Goal: Information Seeking & Learning: Learn about a topic

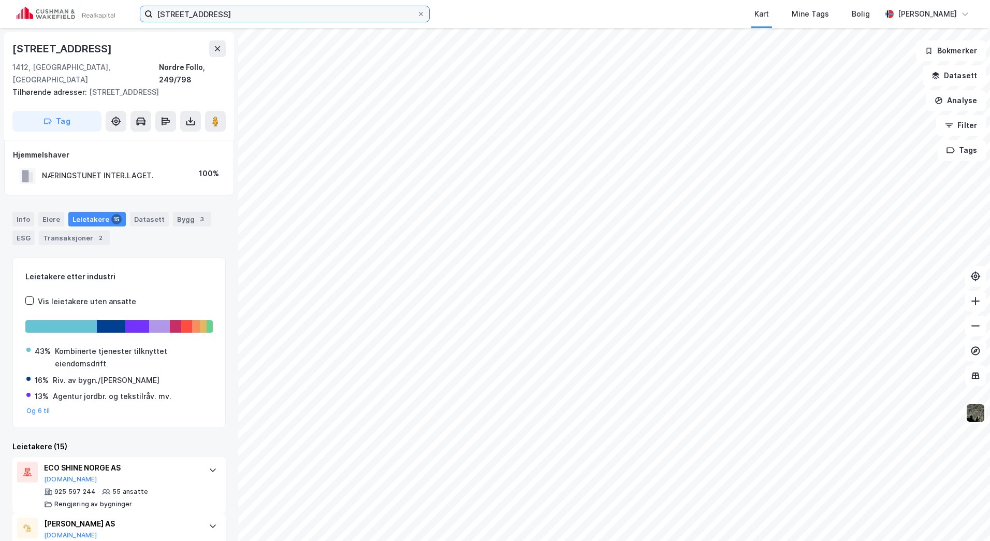
drag, startPoint x: 257, startPoint y: 18, endPoint x: 243, endPoint y: 12, distance: 15.8
click at [243, 12] on input "[STREET_ADDRESS]" at bounding box center [285, 14] width 264 height 16
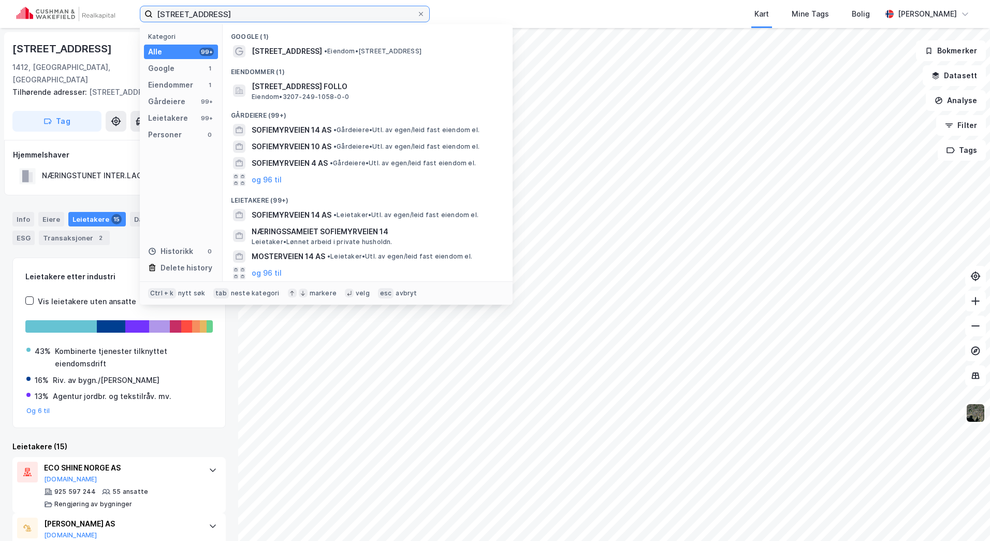
drag, startPoint x: 243, startPoint y: 12, endPoint x: 86, endPoint y: 10, distance: 156.4
click at [86, 10] on div "[STREET_ADDRESS] Kategori Alle 99+ Google 1 Eiendommer 1 Gårdeiere 99+ Leietake…" at bounding box center [495, 14] width 990 height 28
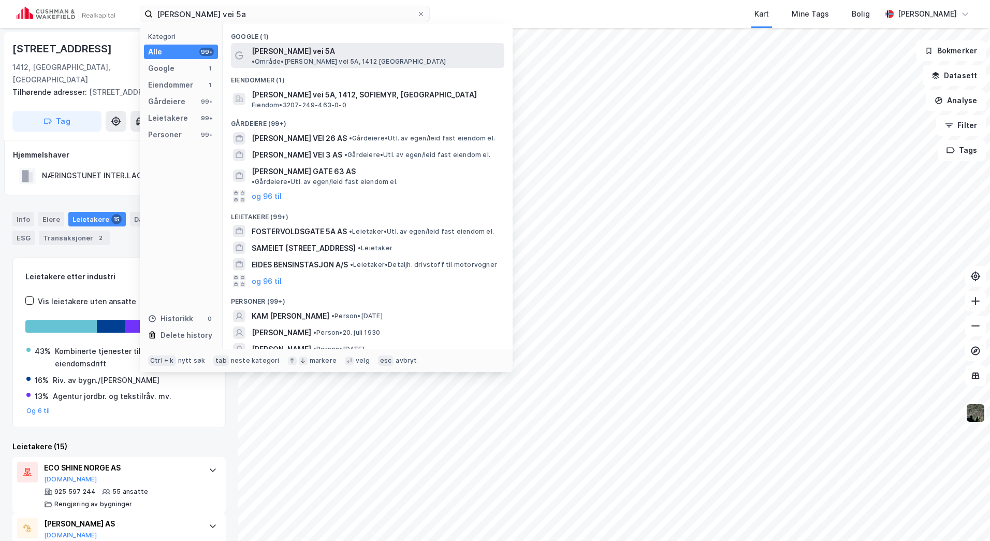
click at [372, 57] on span "• Område • [PERSON_NAME] vei 5A, 1412 [GEOGRAPHIC_DATA]" at bounding box center [349, 61] width 194 height 8
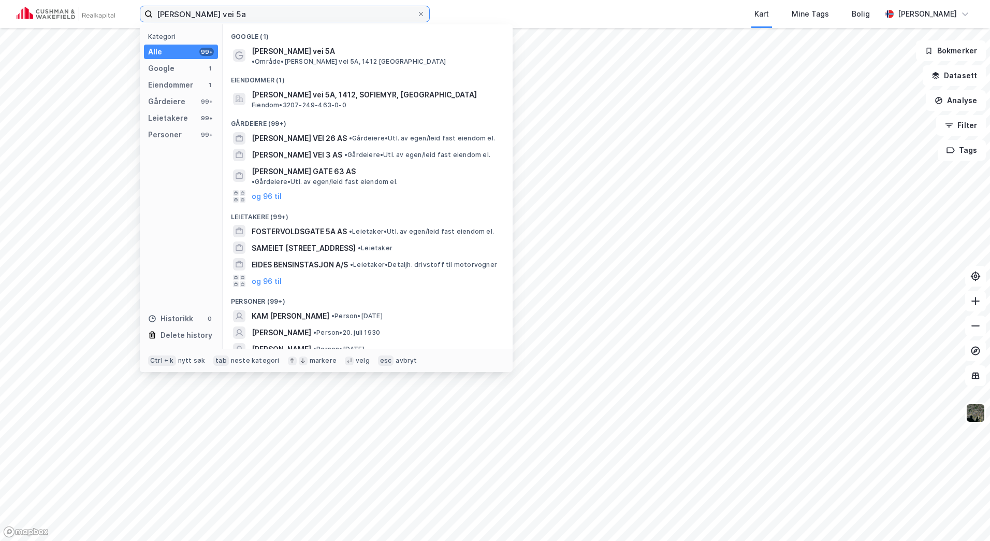
click at [285, 17] on input "[PERSON_NAME] vei 5a" at bounding box center [285, 14] width 264 height 16
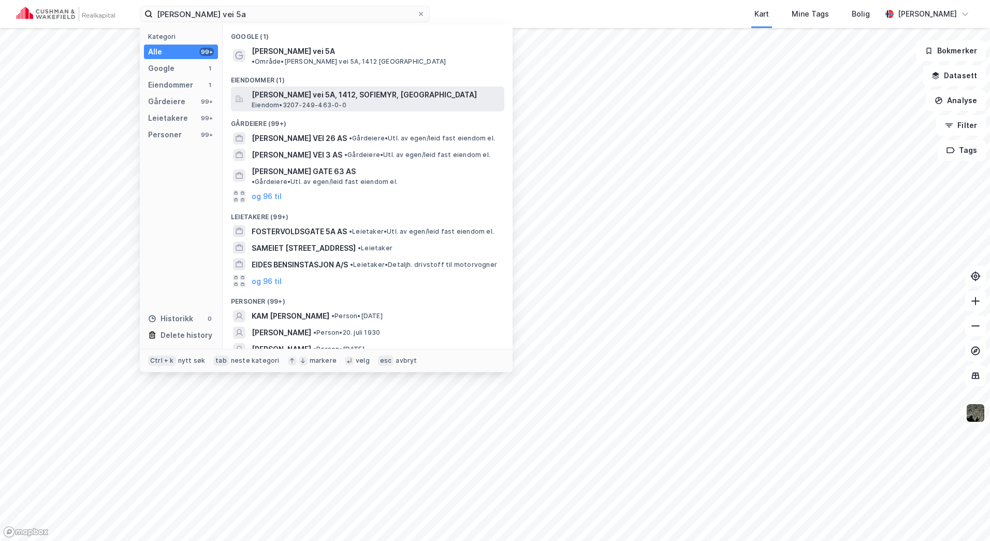
click at [335, 101] on span "Eiendom • 3207-249-463-0-0" at bounding box center [299, 105] width 95 height 8
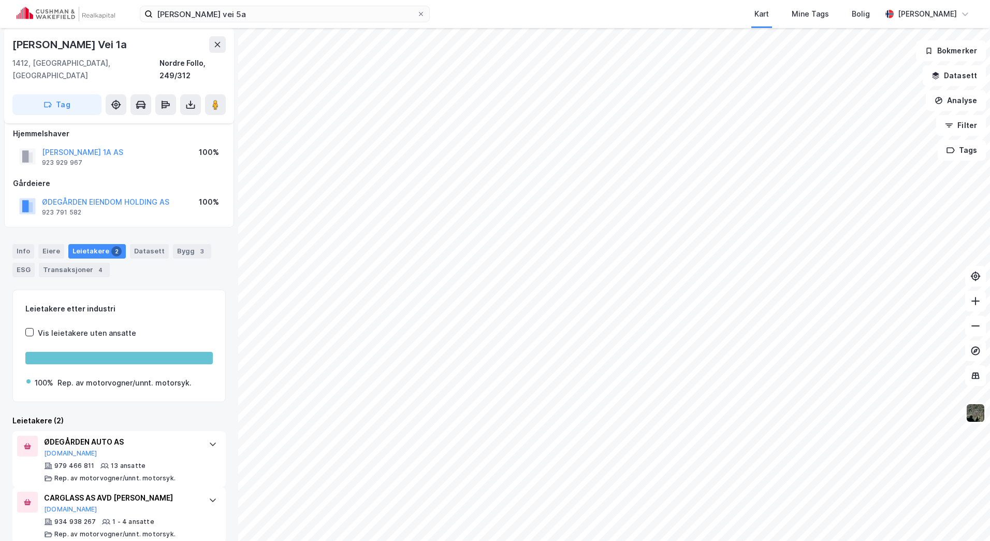
scroll to position [11, 0]
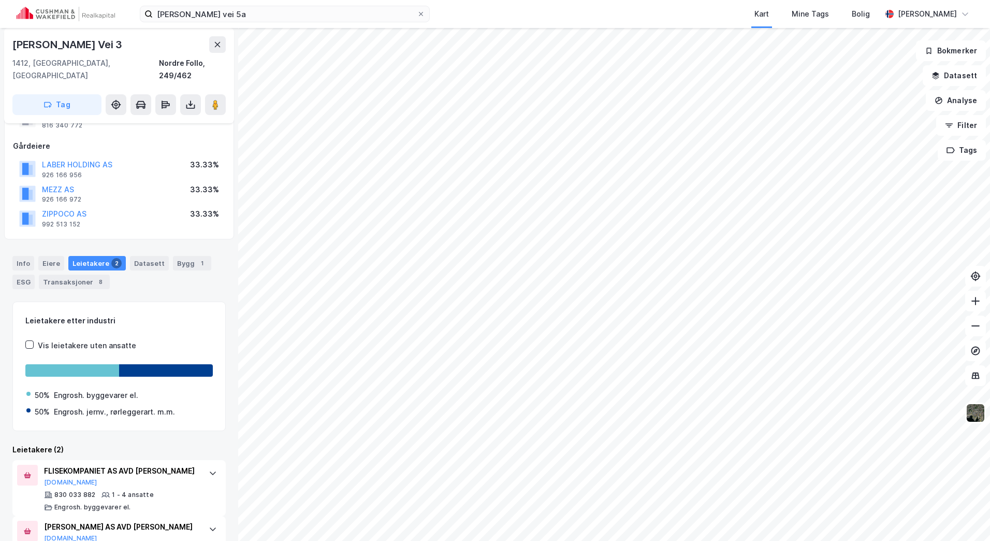
scroll to position [77, 0]
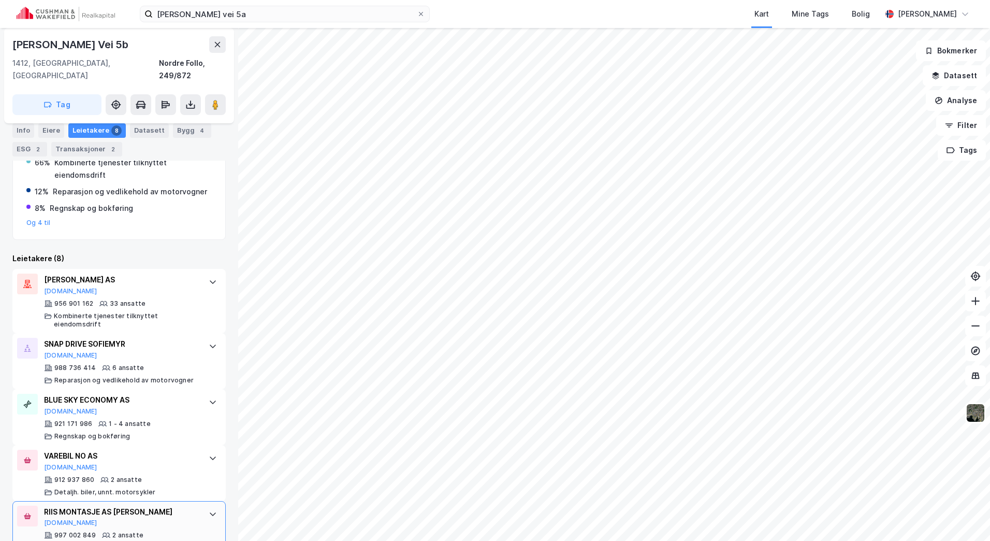
scroll to position [362, 0]
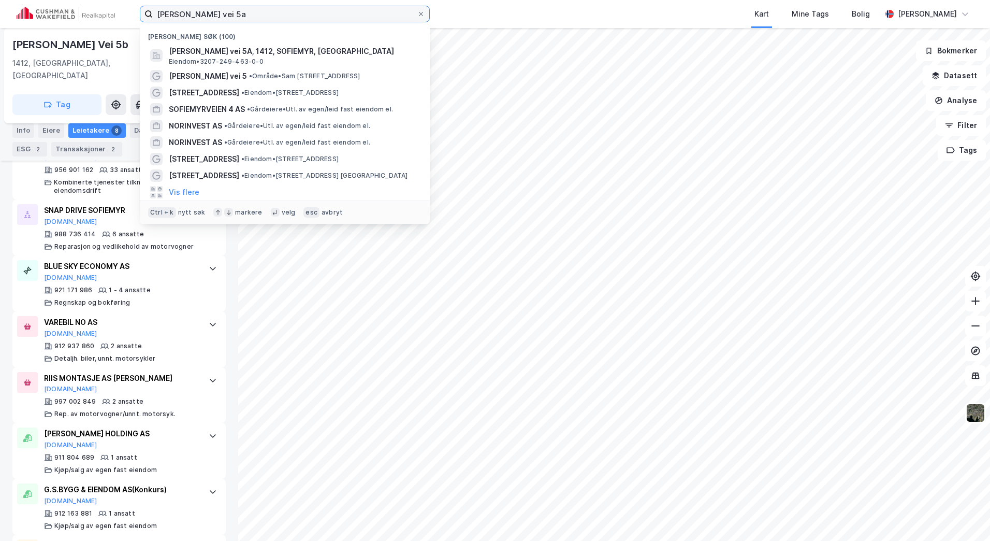
drag, startPoint x: 240, startPoint y: 9, endPoint x: -19, endPoint y: 25, distance: 258.9
click at [0, 25] on html "[PERSON_NAME] vei 5a Nylige søk (100) [PERSON_NAME] vei 5A, 1412, SOFIEMYR, [GE…" at bounding box center [495, 270] width 990 height 541
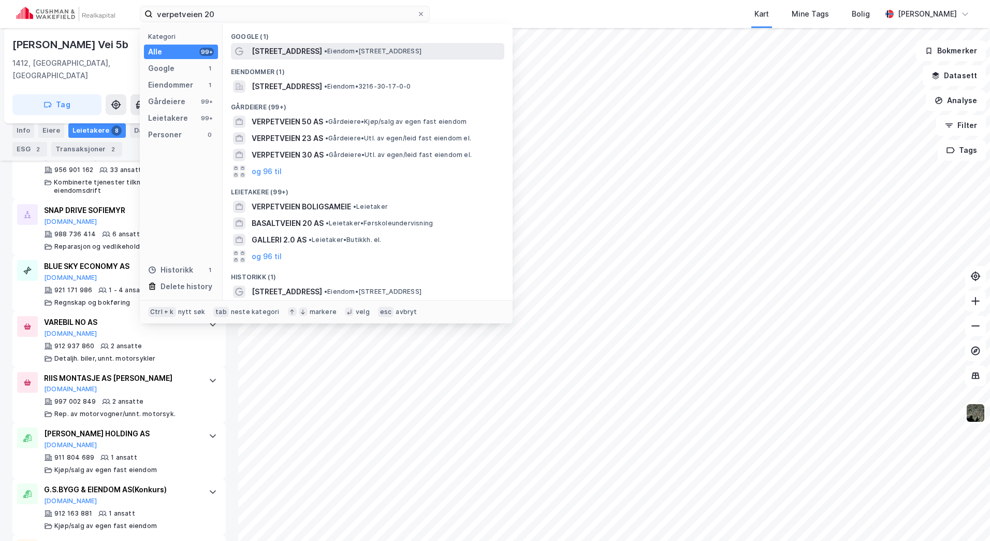
click at [282, 50] on span "[STREET_ADDRESS]" at bounding box center [287, 51] width 70 height 12
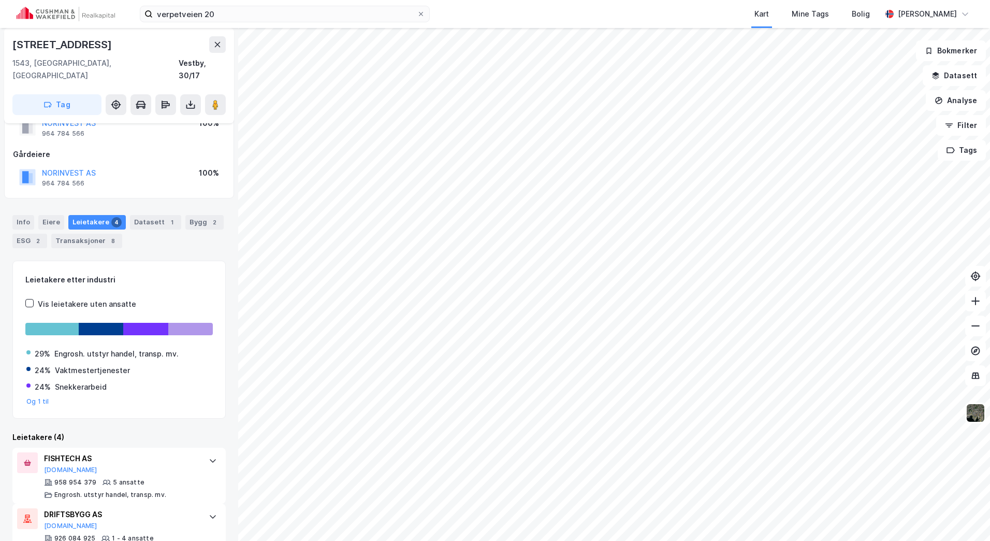
scroll to position [52, 0]
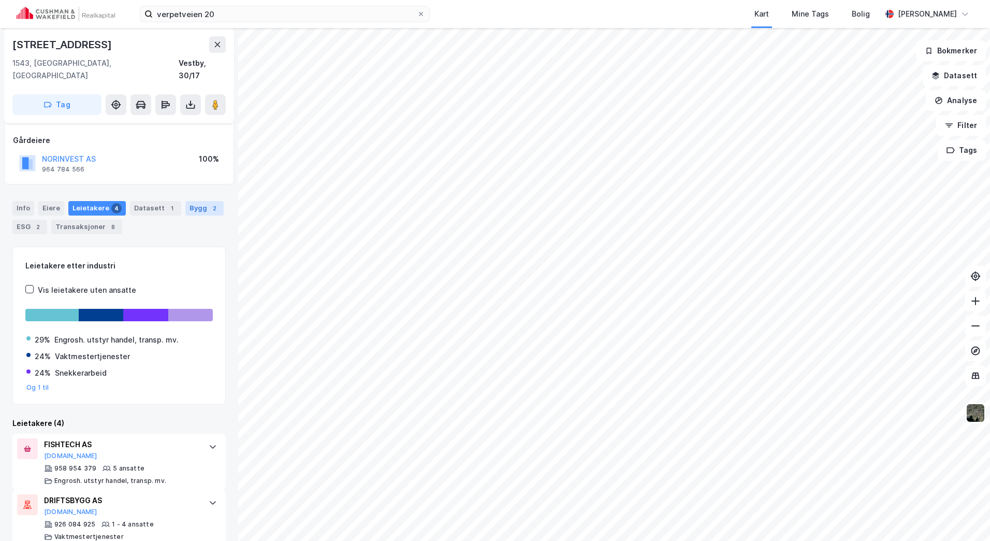
click at [196, 201] on div "Bygg 2" at bounding box center [204, 208] width 38 height 14
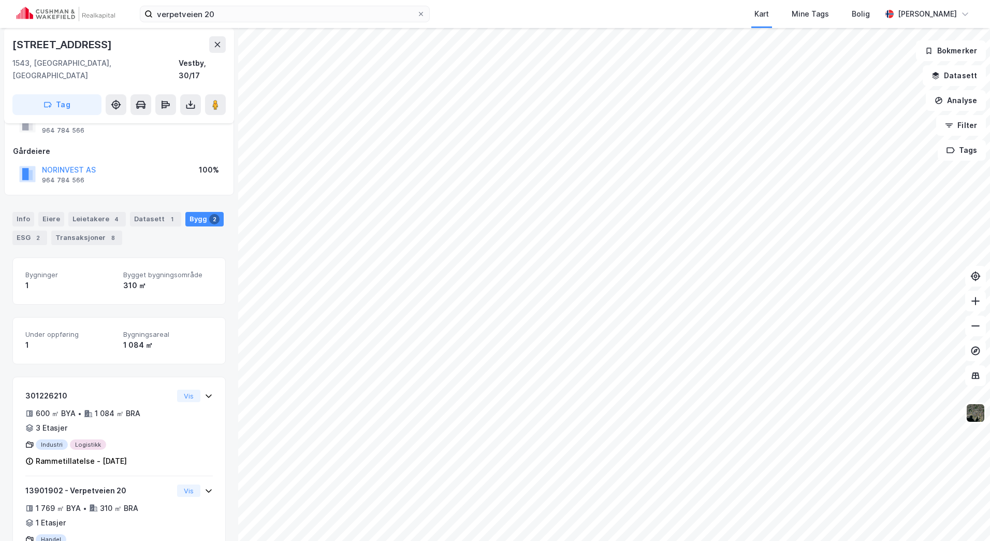
scroll to position [75, 0]
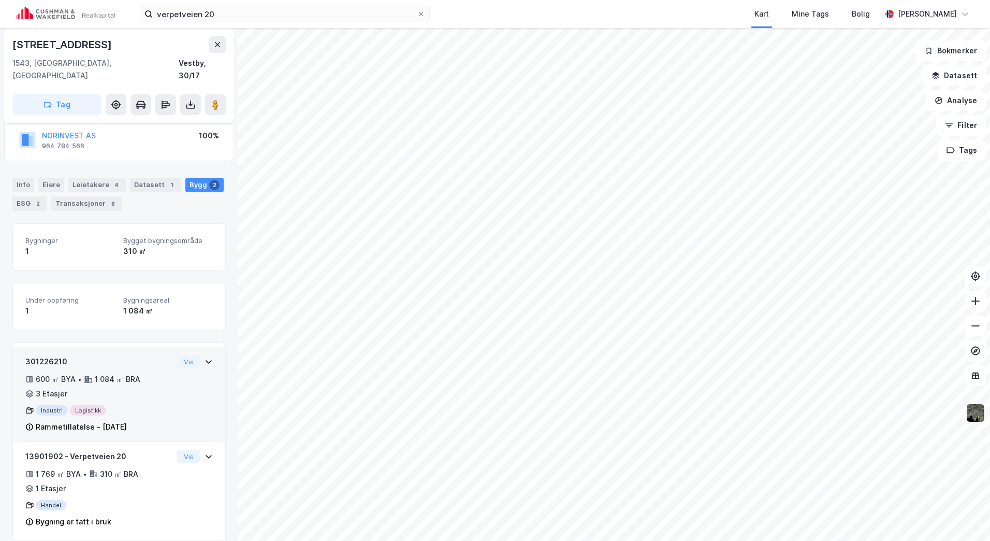
click at [171, 358] on div "301226210 600 ㎡ BYA • 1 084 ㎡ BRA • 3 Etasjer Industri Logistikk Rammetillatels…" at bounding box center [118, 398] width 187 height 86
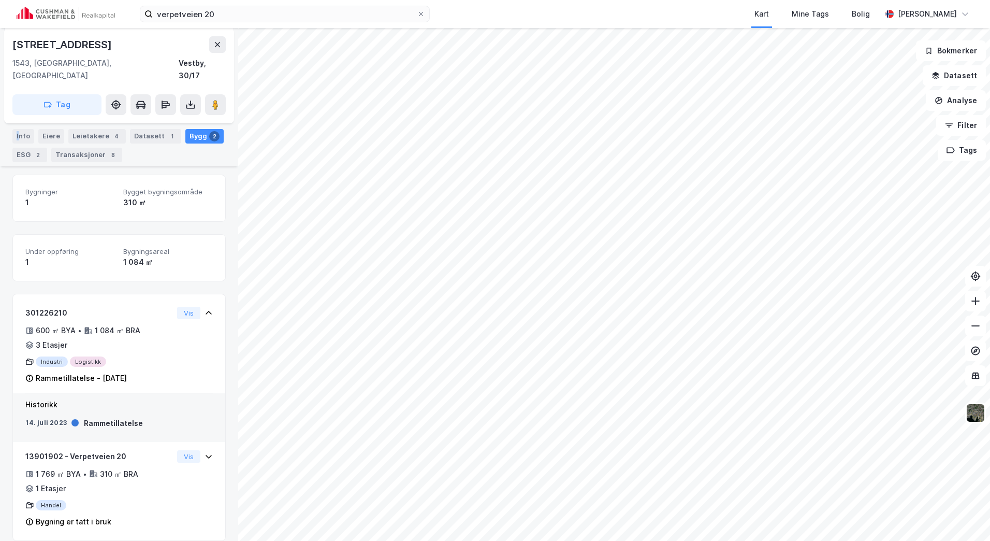
click at [17, 129] on div "Info" at bounding box center [23, 136] width 22 height 14
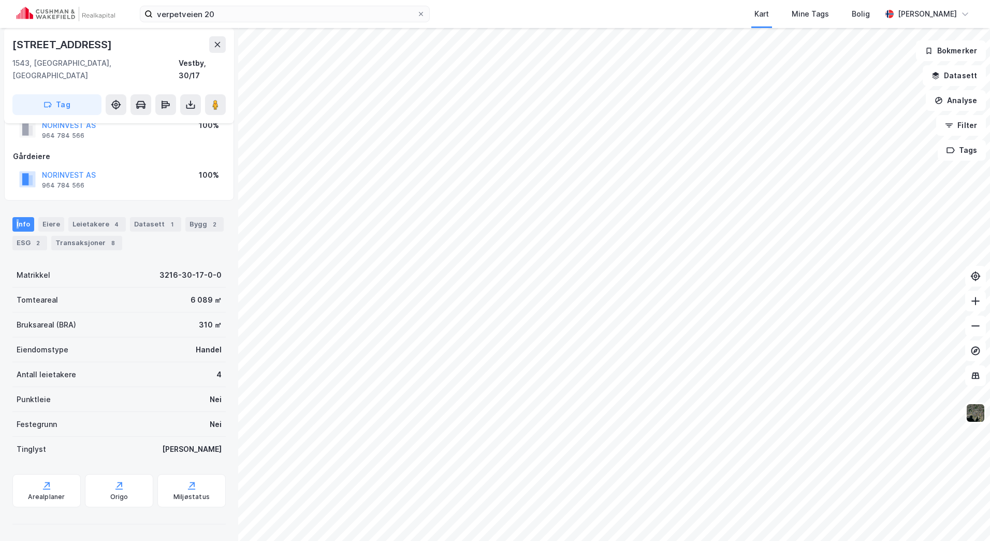
scroll to position [23, 0]
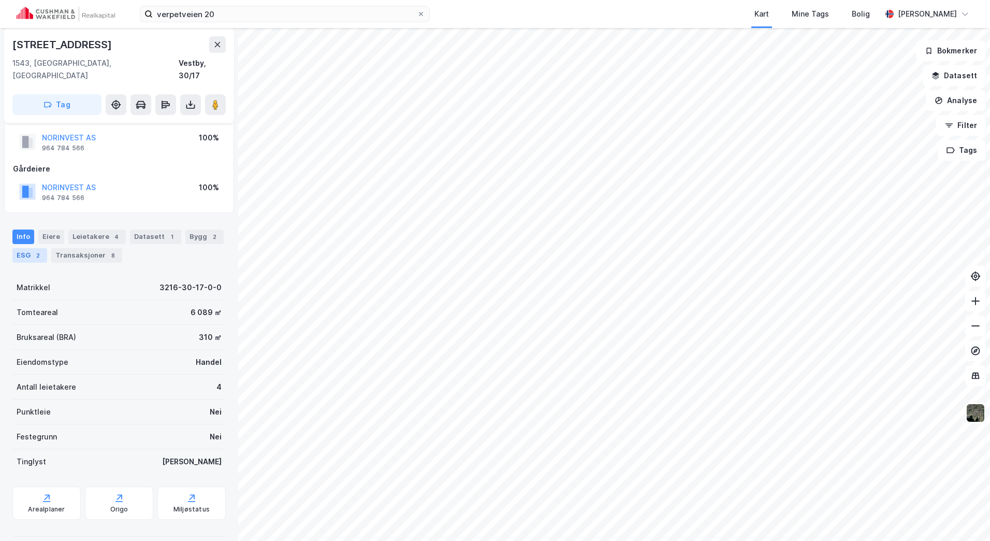
click at [33, 248] on div "ESG 2" at bounding box center [29, 255] width 35 height 14
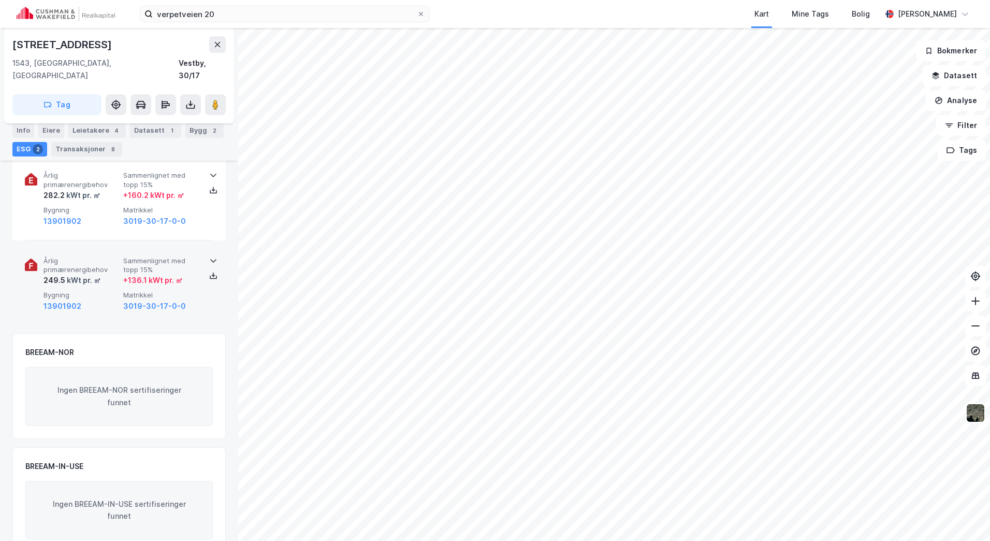
scroll to position [104, 0]
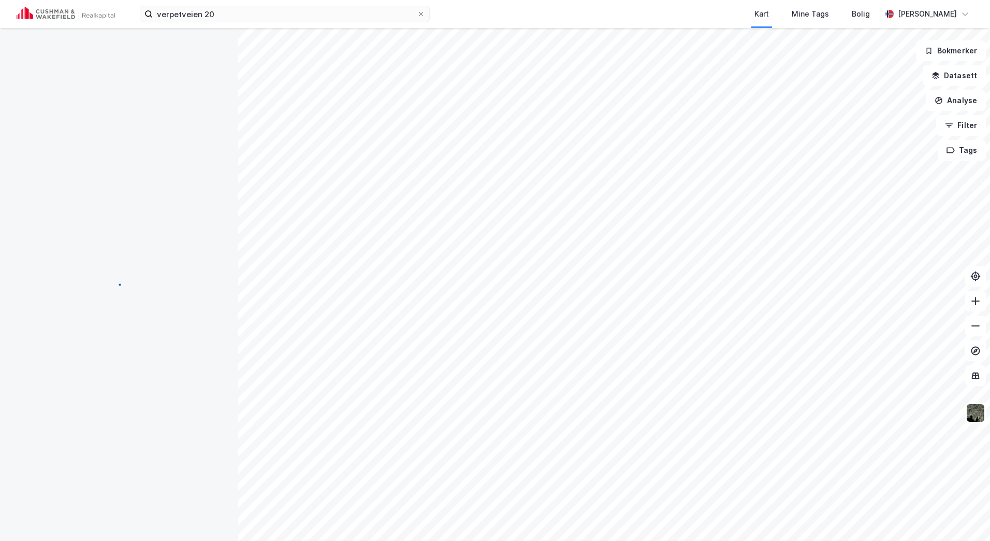
scroll to position [104, 0]
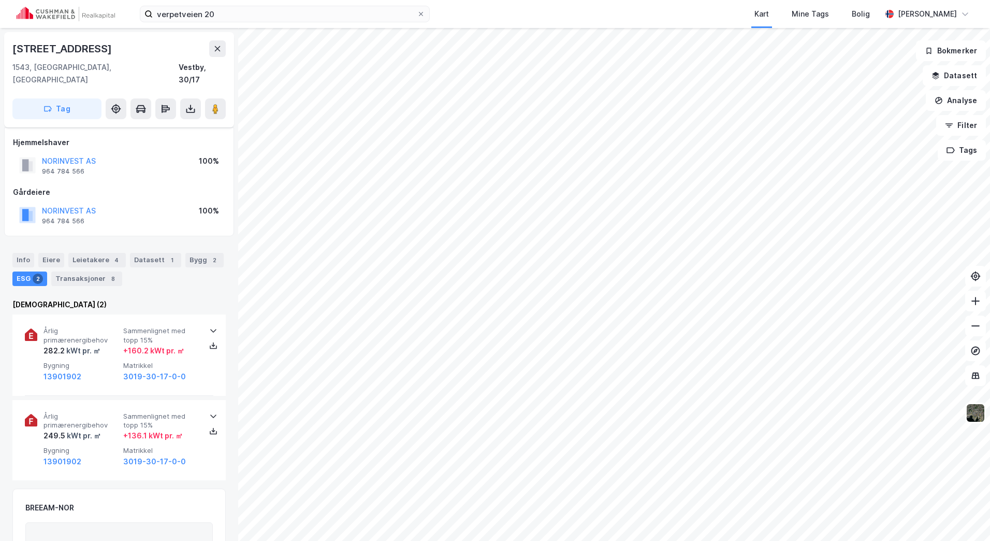
scroll to position [104, 0]
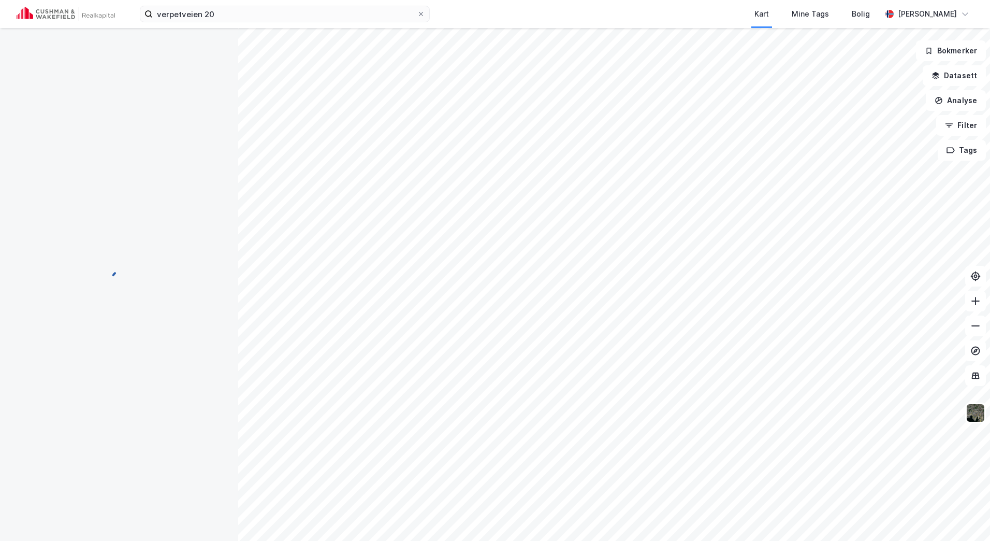
scroll to position [103, 0]
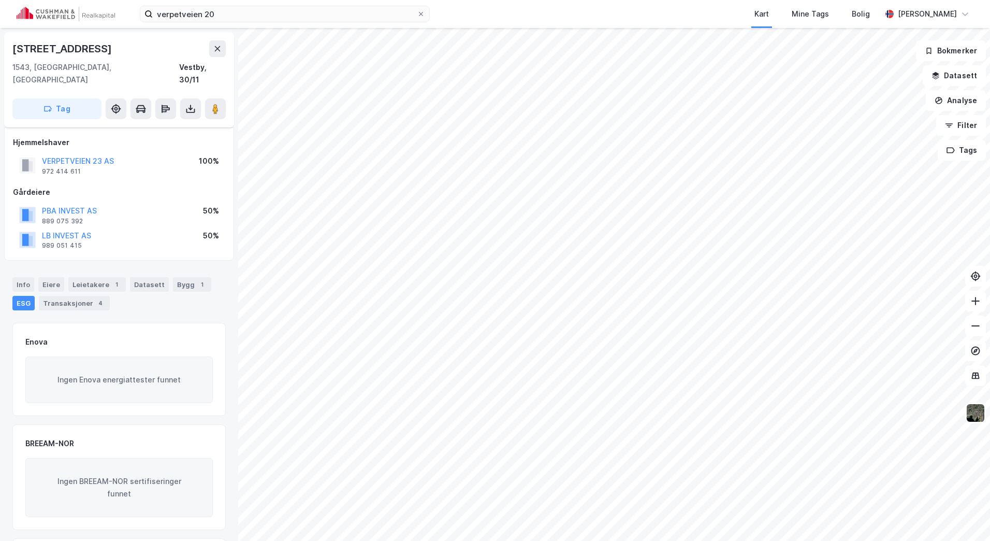
scroll to position [78, 0]
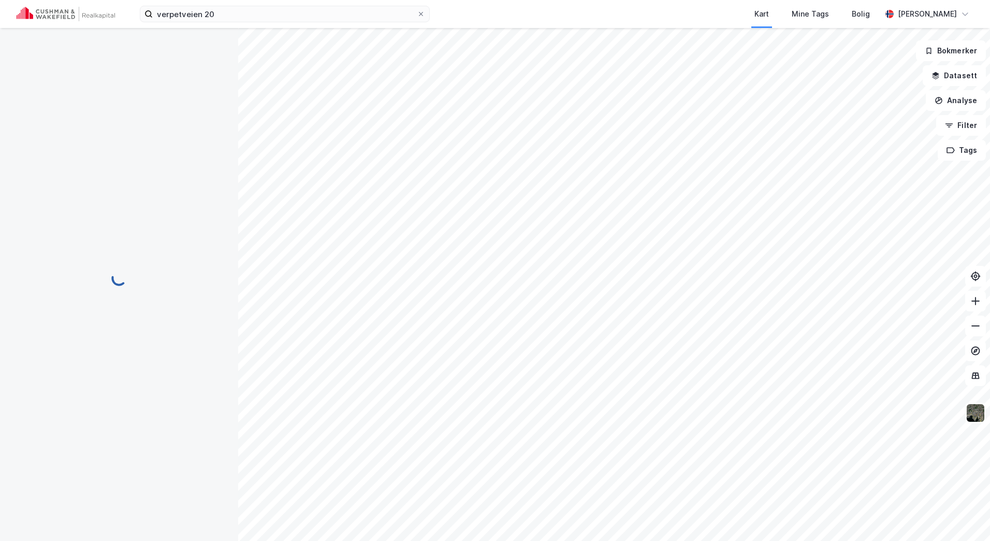
scroll to position [78, 0]
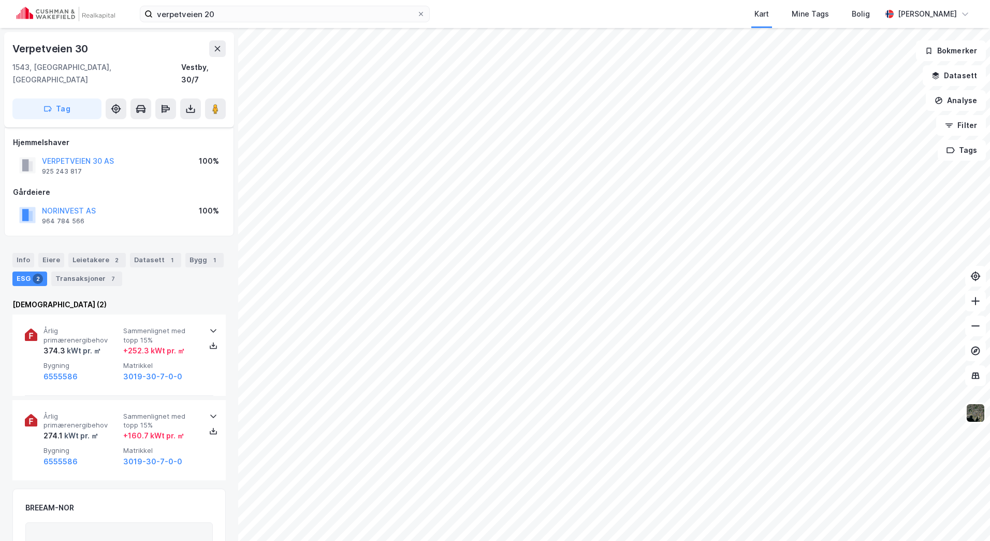
scroll to position [78, 0]
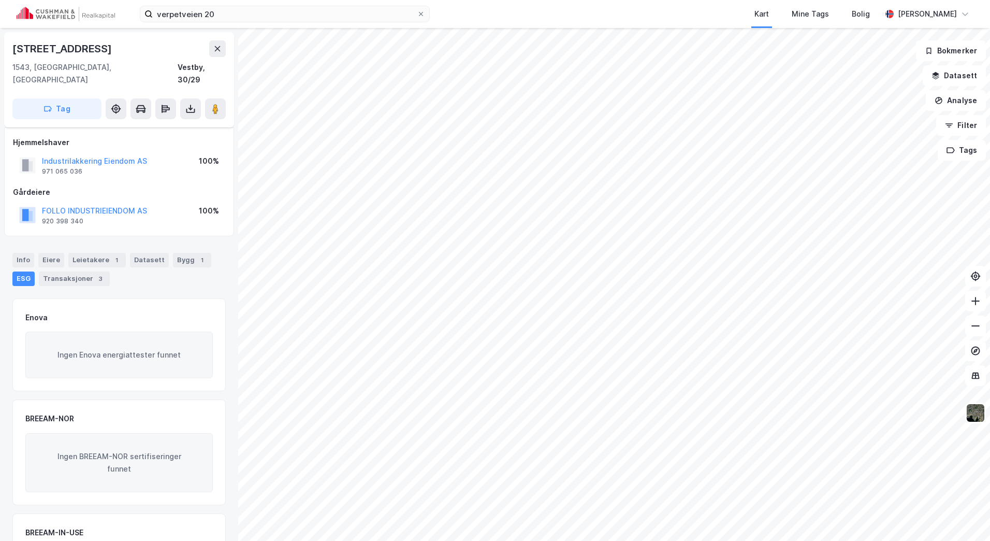
scroll to position [78, 0]
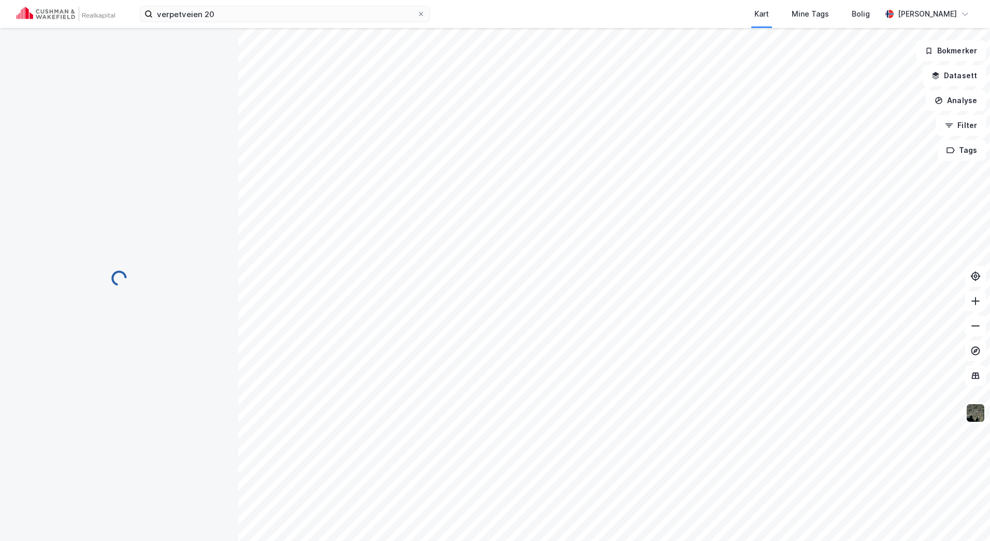
scroll to position [78, 0]
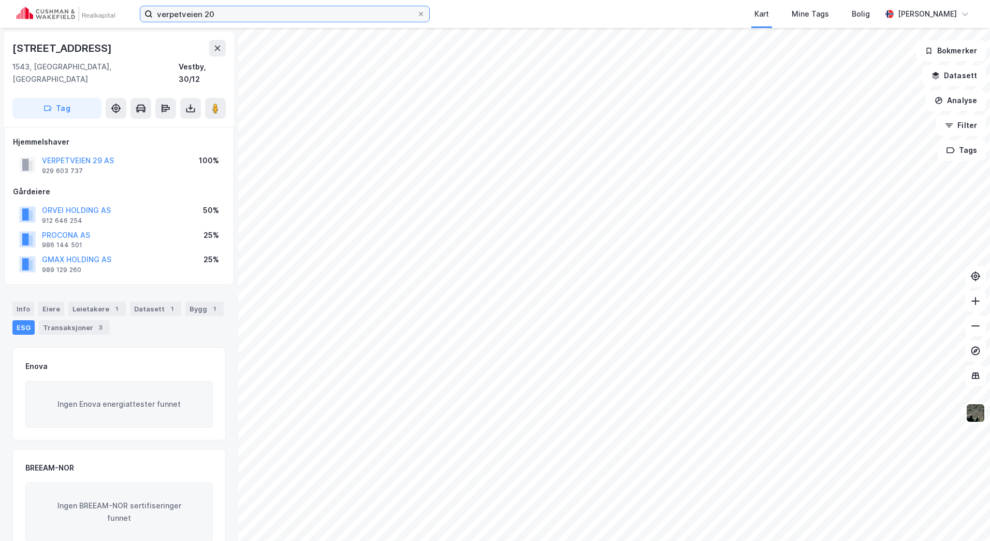
click at [261, 8] on input "verpetveien 20" at bounding box center [285, 14] width 264 height 16
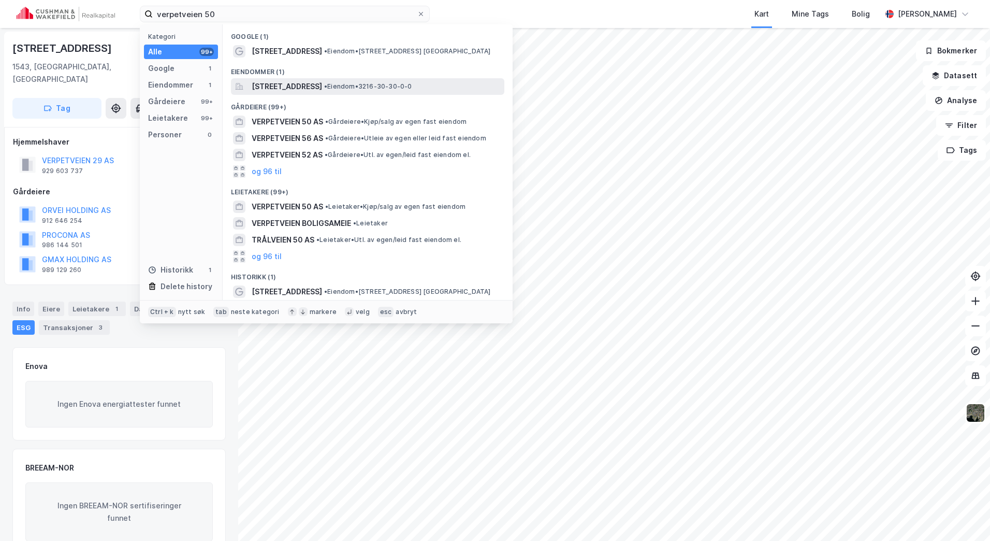
click at [322, 84] on span "[STREET_ADDRESS]" at bounding box center [287, 86] width 70 height 12
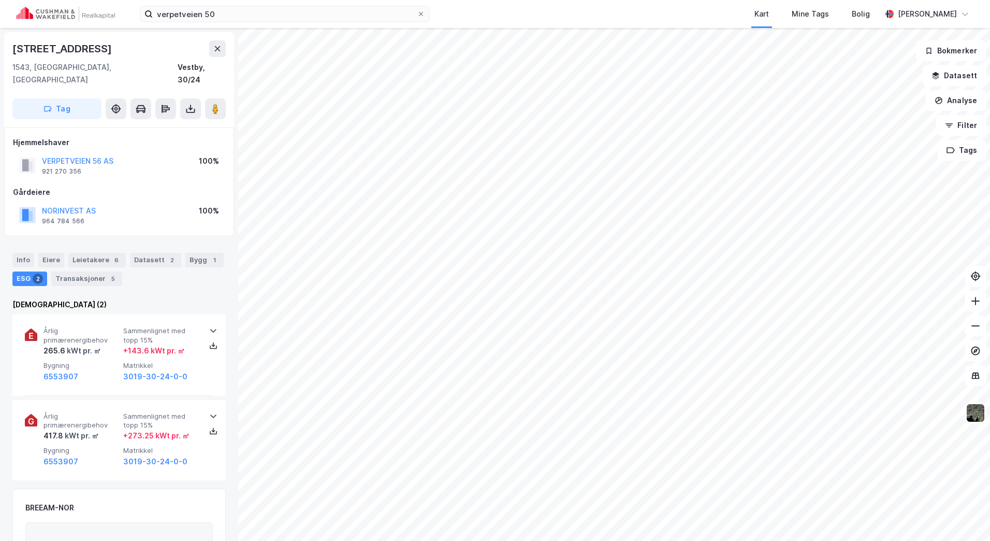
scroll to position [1, 0]
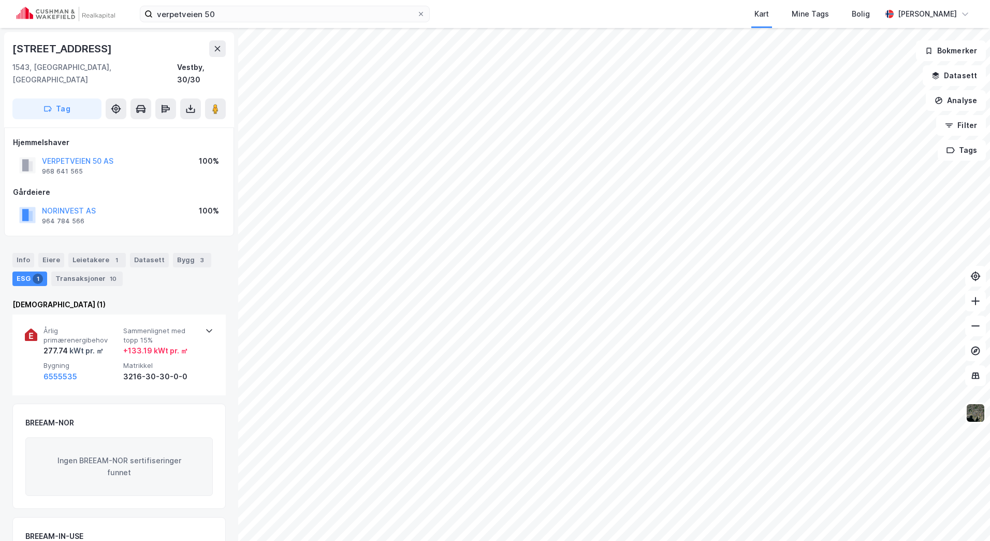
scroll to position [1, 0]
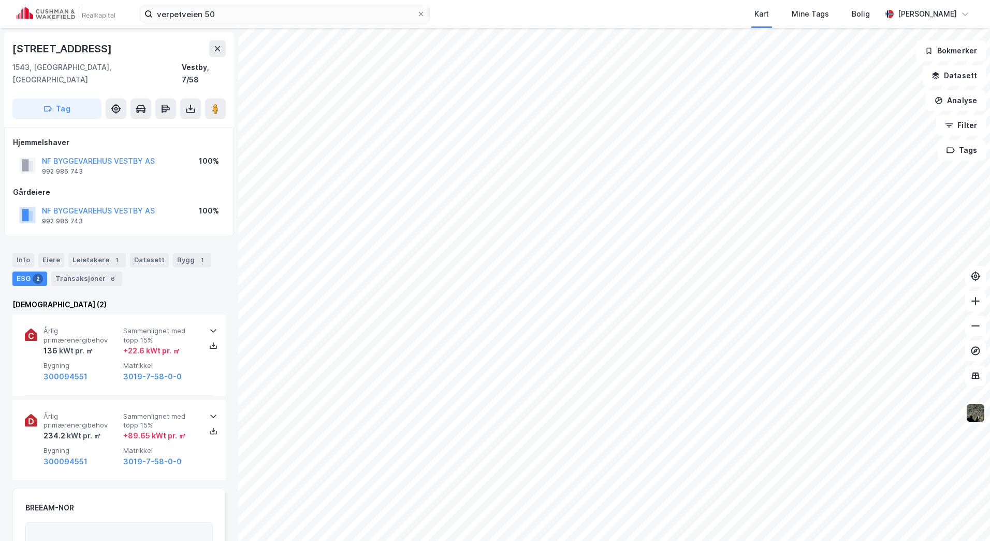
scroll to position [1, 0]
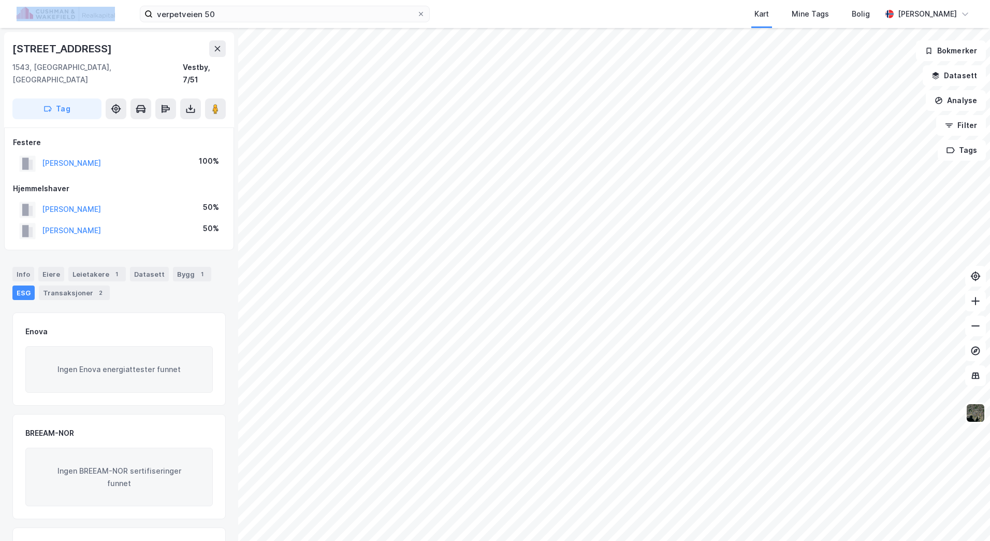
drag, startPoint x: 285, startPoint y: 5, endPoint x: 79, endPoint y: 5, distance: 206.1
click at [79, 5] on div "verpetveien 50 Kart Mine Tags Bolig [PERSON_NAME]" at bounding box center [495, 14] width 990 height 28
click at [255, 18] on input "verpetveien 50" at bounding box center [285, 14] width 264 height 16
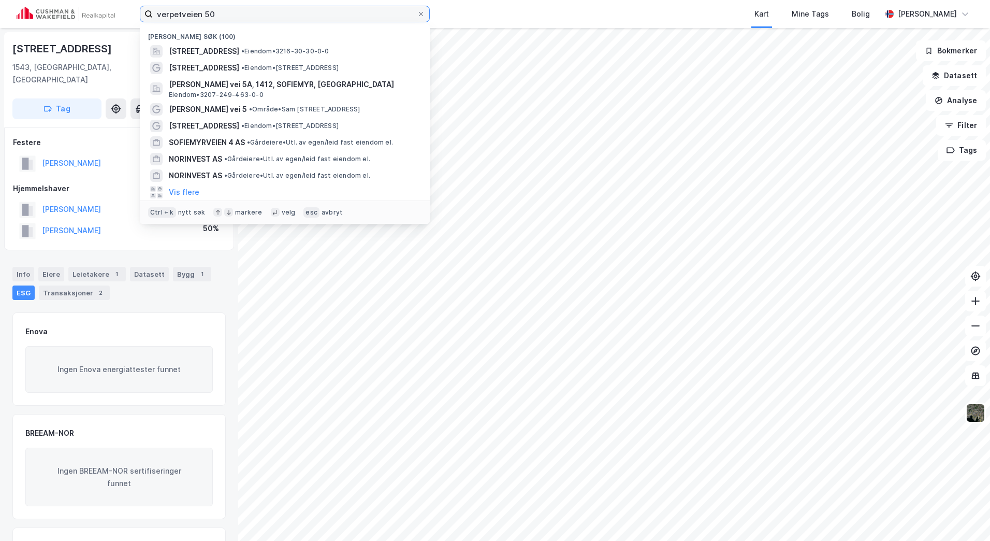
drag, startPoint x: 248, startPoint y: 18, endPoint x: 126, endPoint y: 16, distance: 122.2
click at [126, 16] on div "verpetveien 50 Nylige søk (100) Verpetveien 50, 1543, [GEOGRAPHIC_DATA], [GEOGR…" at bounding box center [495, 14] width 990 height 28
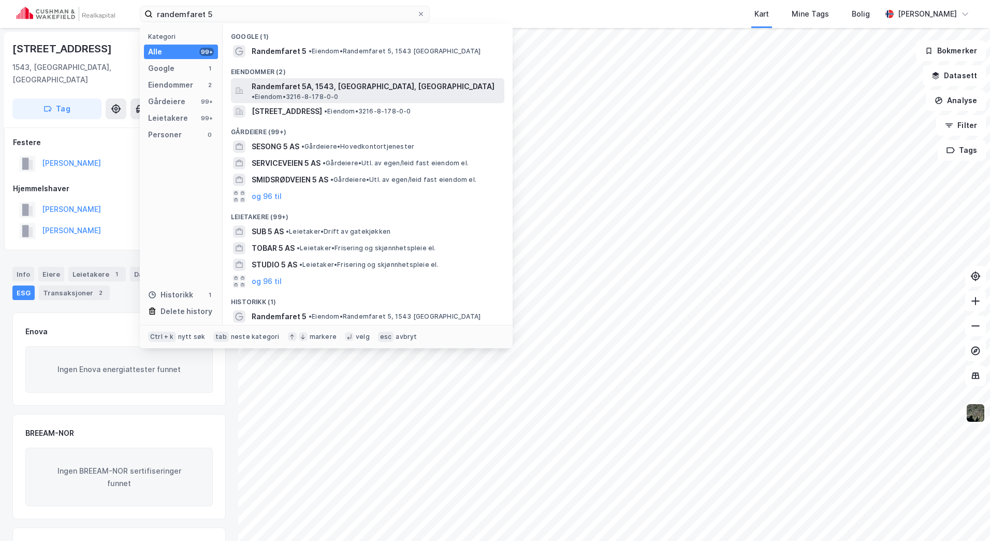
click at [337, 83] on span "Randemfaret 5A, 1543, [GEOGRAPHIC_DATA], [GEOGRAPHIC_DATA]" at bounding box center [373, 86] width 243 height 12
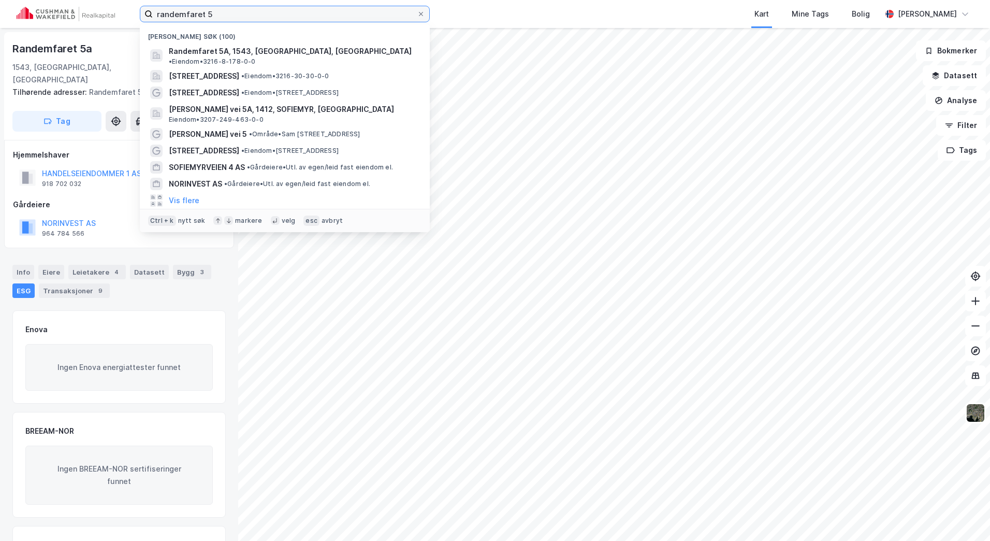
drag, startPoint x: 231, startPoint y: 11, endPoint x: 12, endPoint y: 35, distance: 220.3
click at [12, 35] on div "randemfaret 5 Nylige søk (100) Randemfaret 5A, 1543, [GEOGRAPHIC_DATA], [GEOGRA…" at bounding box center [495, 270] width 990 height 541
type input "vestenfjeldske"
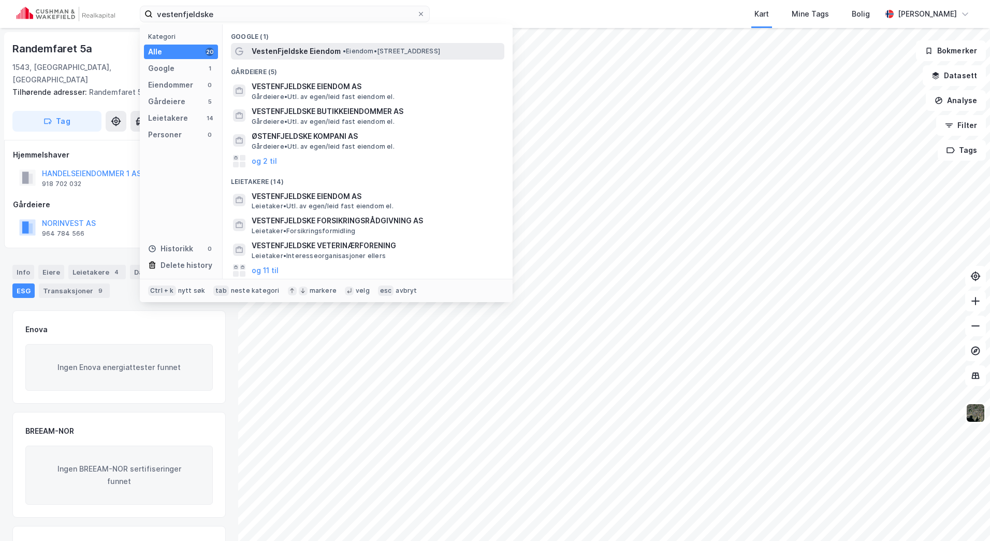
click at [305, 53] on span "VestenFjeldske Eiendom" at bounding box center [296, 51] width 89 height 12
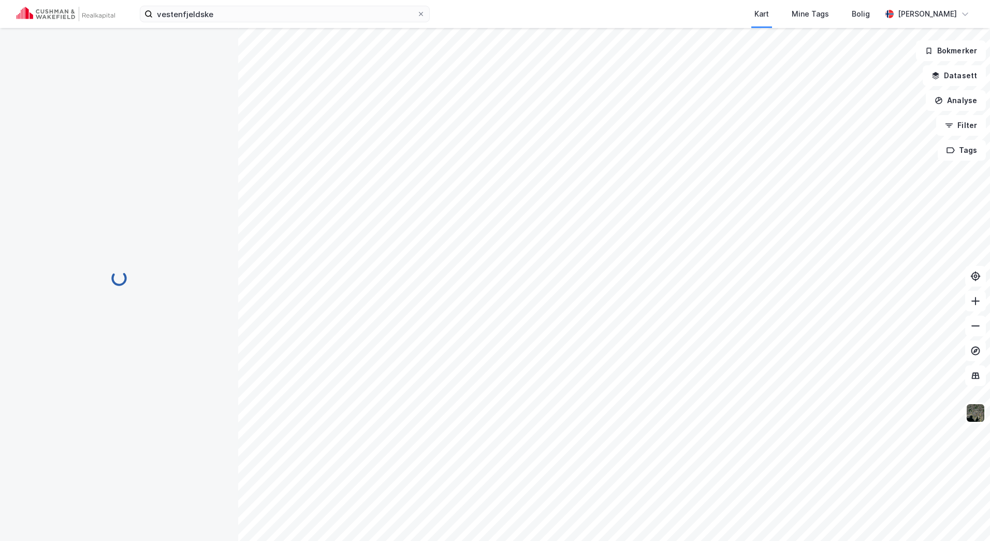
scroll to position [1, 0]
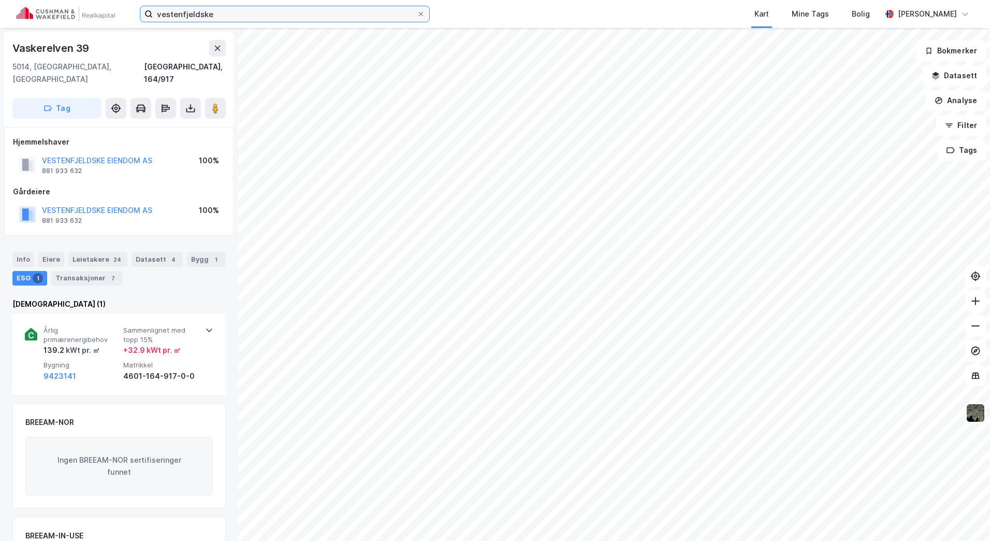
click at [225, 14] on input "vestenfjeldske" at bounding box center [285, 14] width 264 height 16
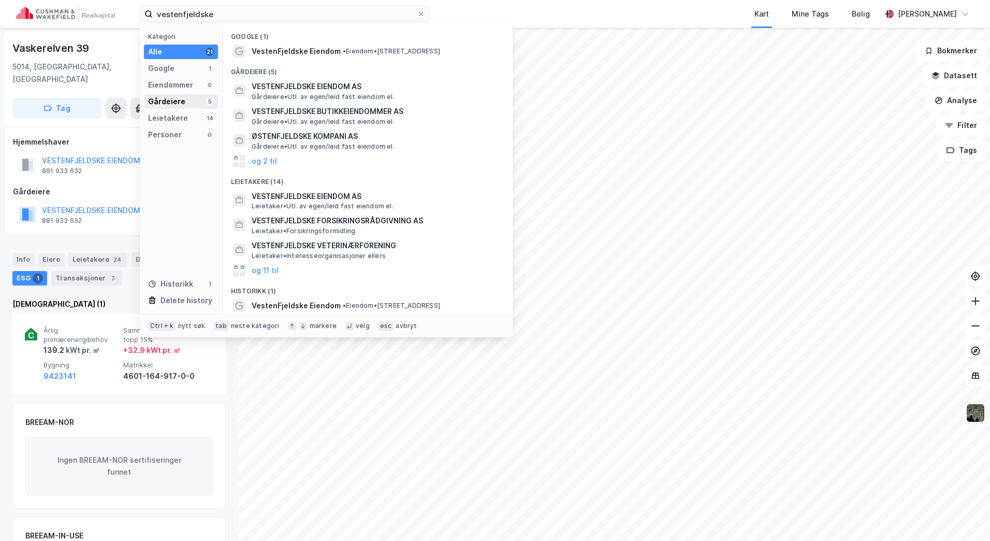
click at [193, 95] on div "Gårdeiere 5" at bounding box center [181, 101] width 74 height 14
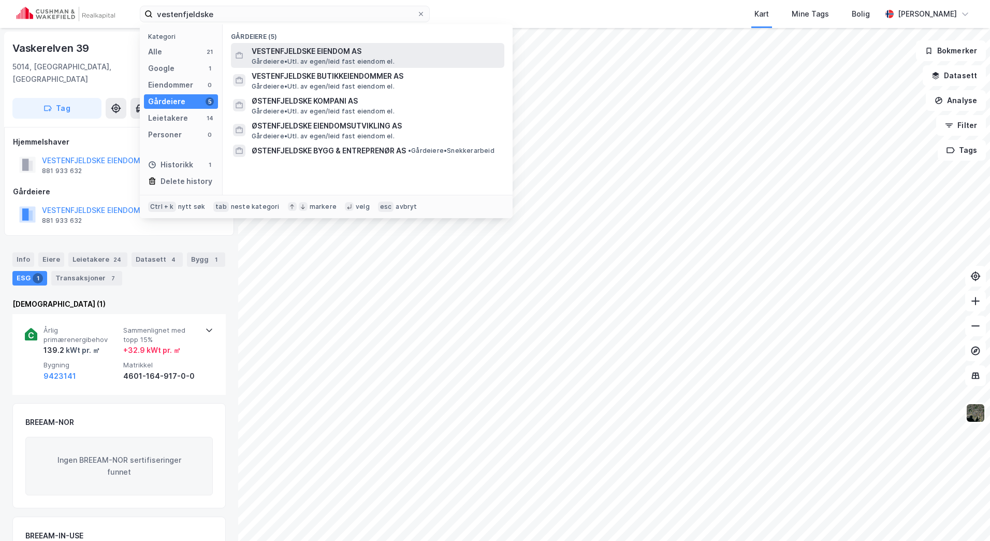
click at [291, 57] on span "Gårdeiere • Utl. av egen/leid fast eiendom el." at bounding box center [323, 61] width 143 height 8
